Goal: Communication & Community: Answer question/provide support

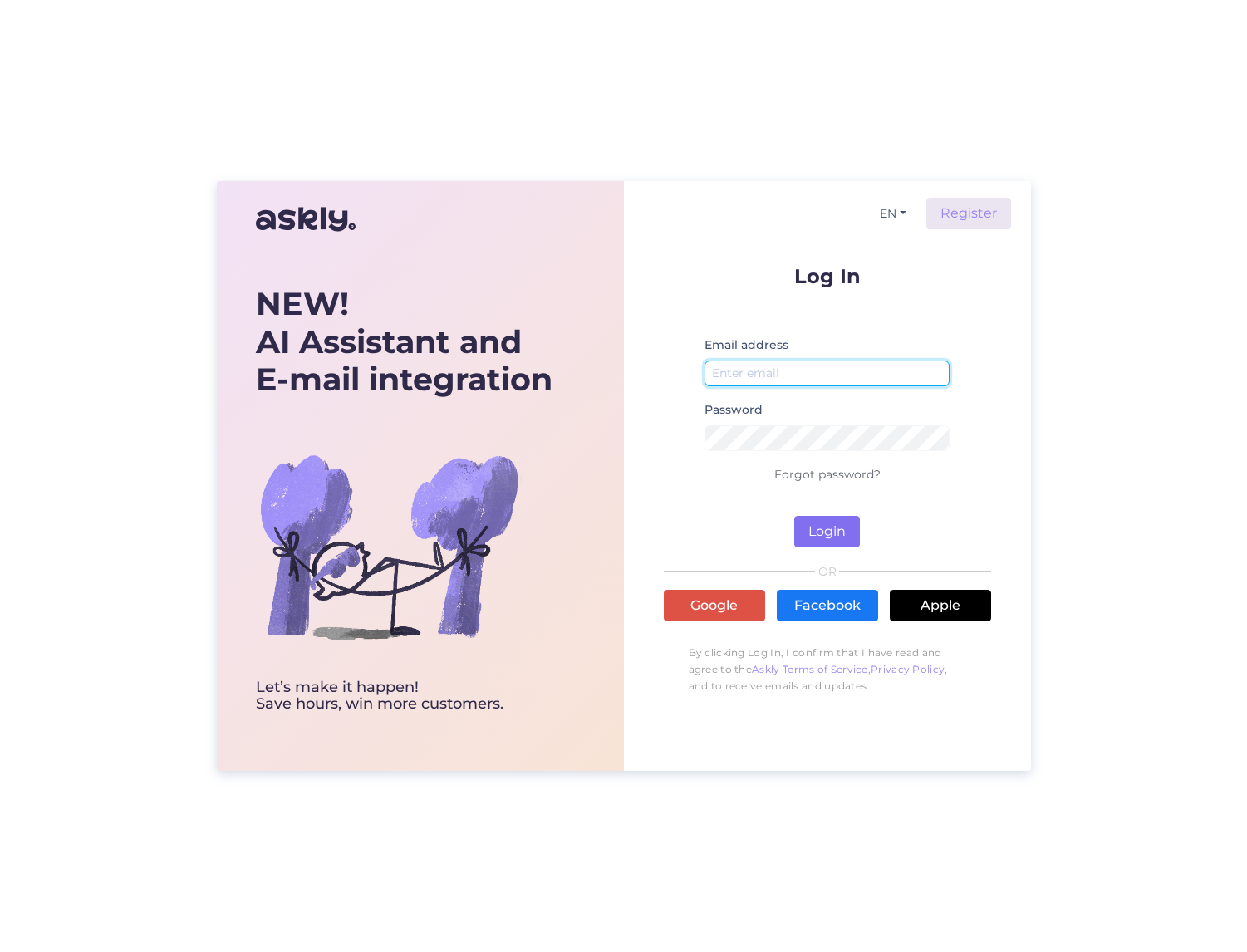
type input "[EMAIL_ADDRESS][DOMAIN_NAME]"
click at [821, 530] on button "Login" at bounding box center [827, 532] width 66 height 32
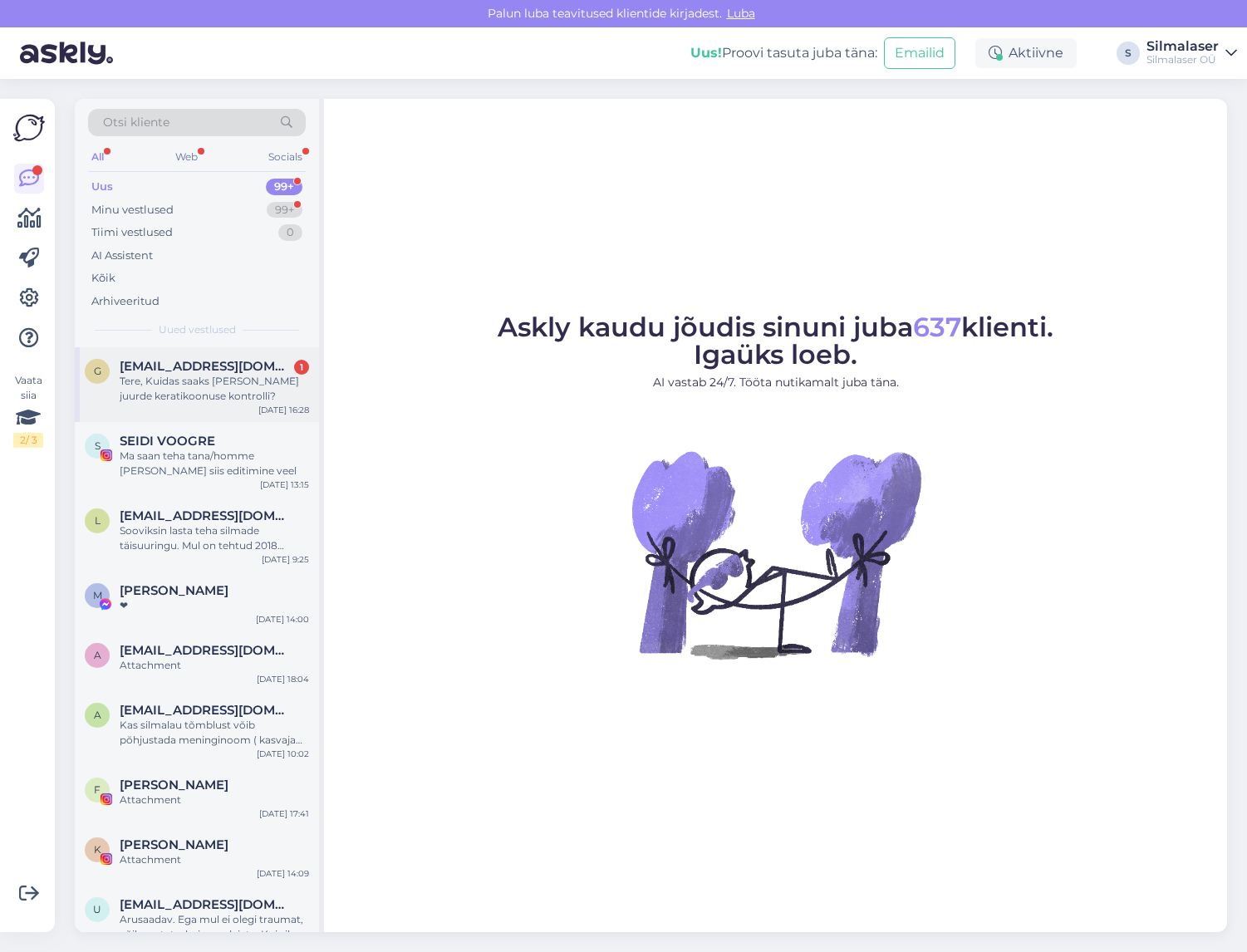
click at [200, 392] on div "Tere, Kuidas saaks [PERSON_NAME] juurde keratikoonuse kontrolli?" at bounding box center [214, 389] width 189 height 30
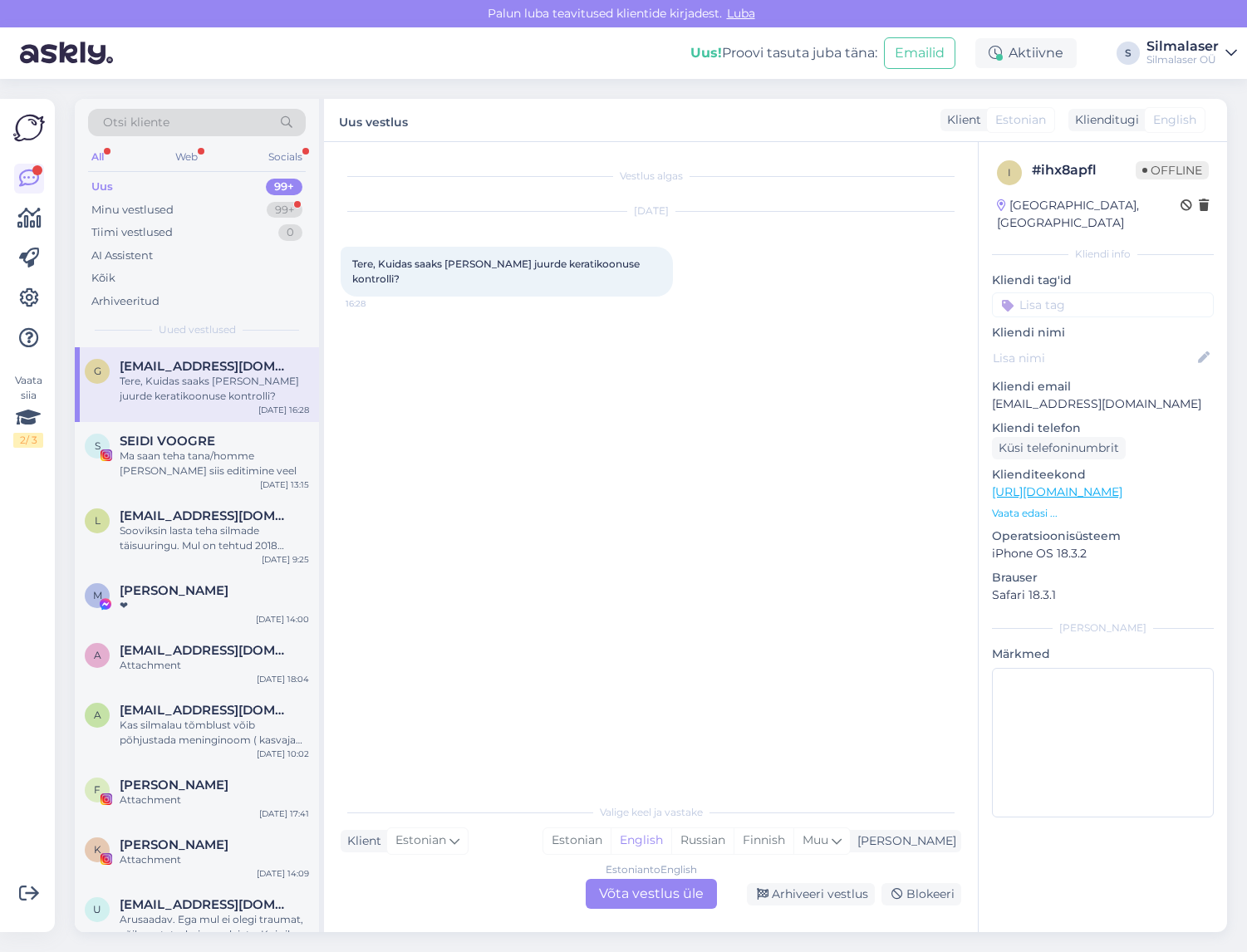
click at [657, 891] on div "Estonian to English Võta vestlus üle" at bounding box center [651, 894] width 131 height 30
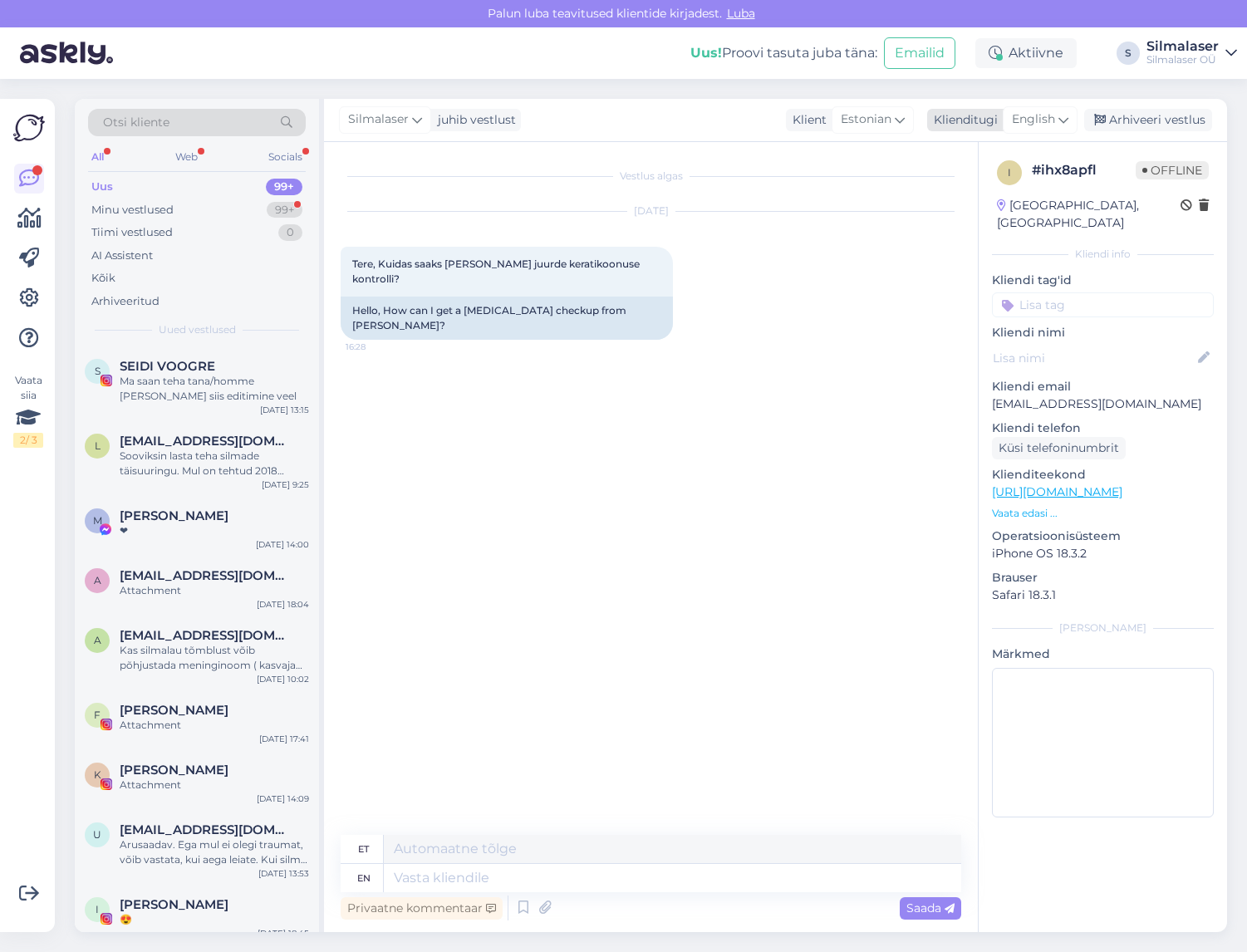
click at [1040, 121] on span "English" at bounding box center [1034, 119] width 43 height 18
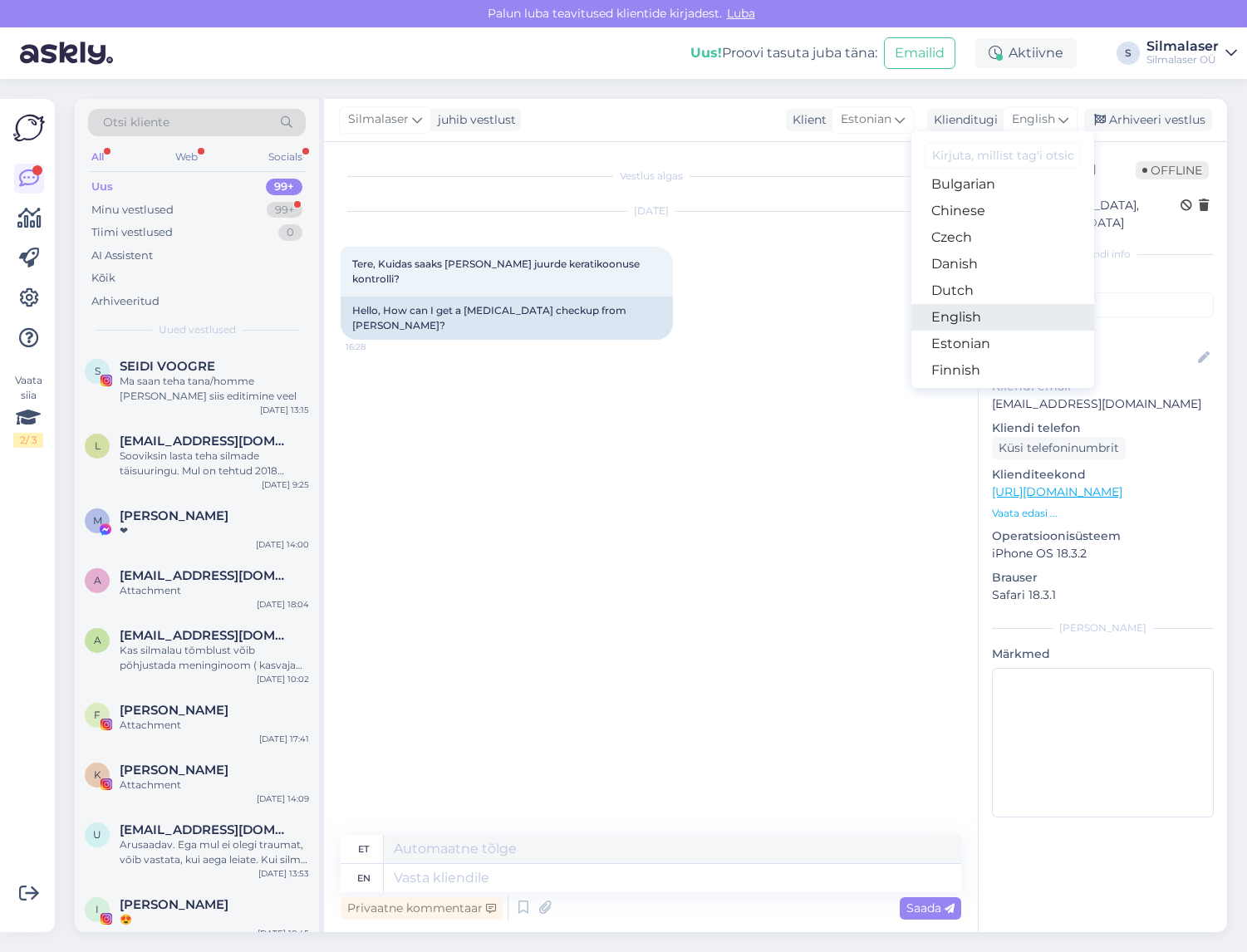
scroll to position [60, 0]
click at [987, 337] on link "Estonian" at bounding box center [1003, 346] width 183 height 26
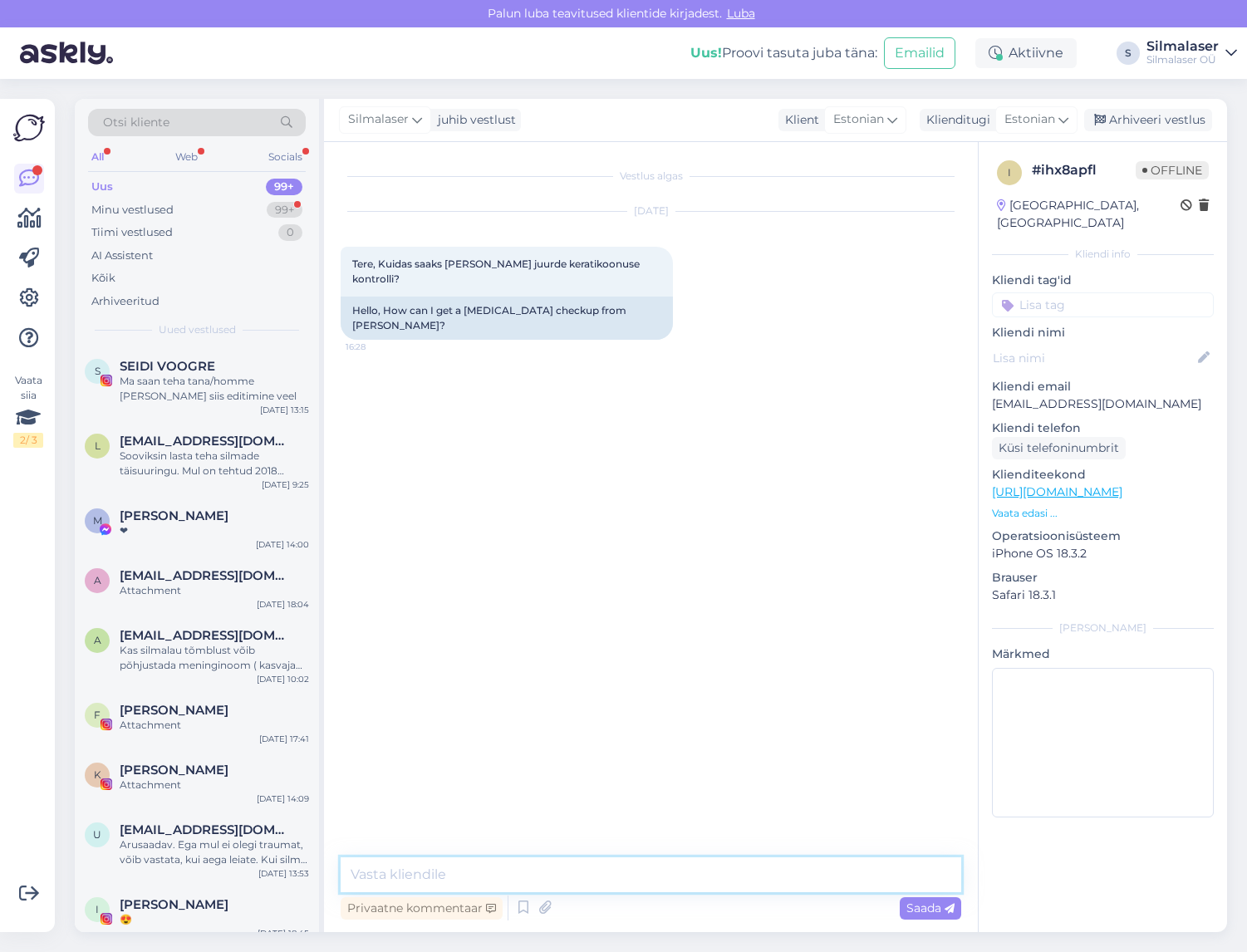
click at [373, 885] on textarea at bounding box center [651, 874] width 621 height 35
type textarea "Tere! Helistage 6025380 või kirjutage [EMAIL_ADDRESS][DOMAIN_NAME]!"
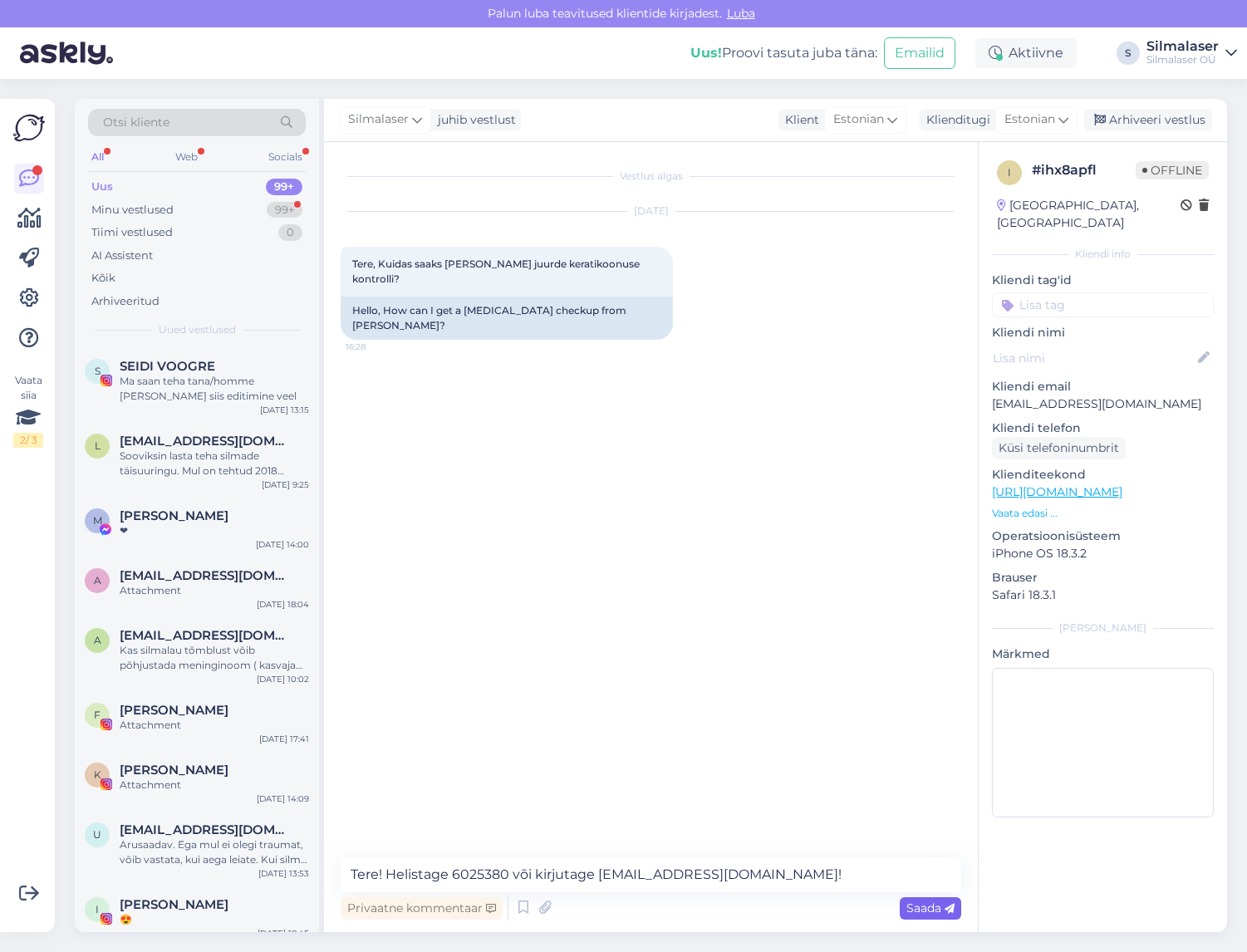
click at [920, 911] on span "Saada" at bounding box center [930, 908] width 48 height 15
